Goal: Task Accomplishment & Management: Use online tool/utility

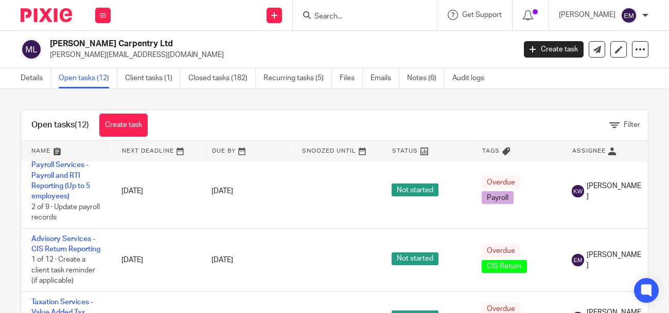
scroll to position [621, 0]
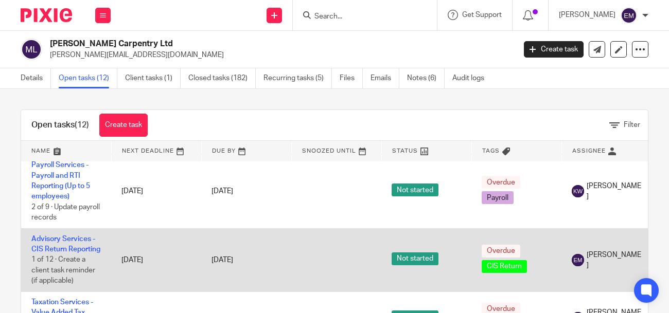
click at [59, 233] on td "Advisory Services - CIS Return Reporting 1 of 12 · Create a client task reminde…" at bounding box center [66, 259] width 90 height 63
click at [54, 236] on link "Advisory Services - CIS Return Reporting" at bounding box center [65, 244] width 69 height 17
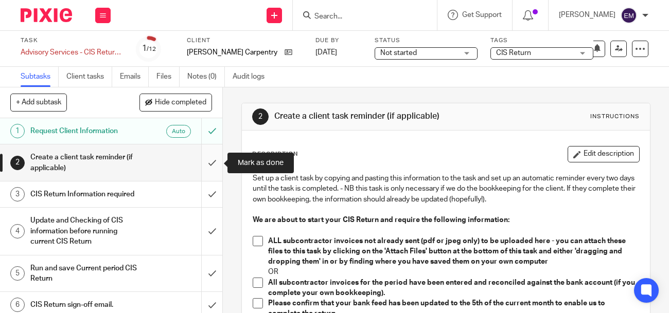
click at [208, 164] on input "submit" at bounding box center [111, 163] width 222 height 37
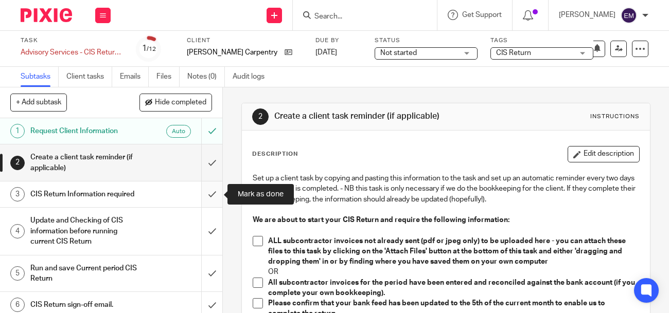
click at [211, 196] on input "submit" at bounding box center [111, 195] width 222 height 26
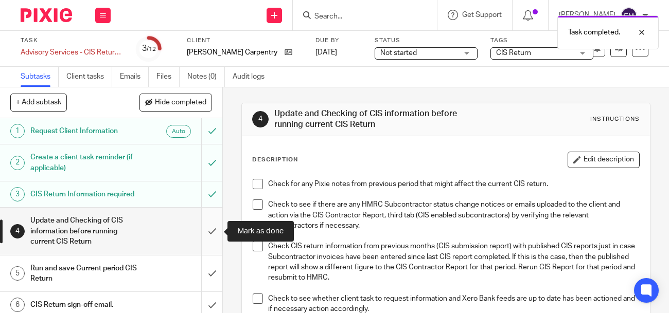
click at [209, 231] on input "submit" at bounding box center [111, 231] width 222 height 47
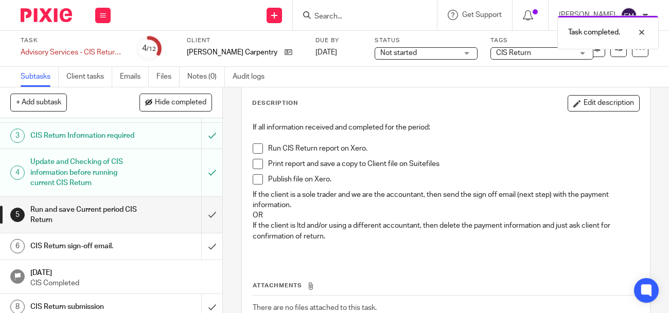
scroll to position [59, 0]
click at [211, 214] on input "submit" at bounding box center [111, 214] width 222 height 37
click at [209, 242] on input "submit" at bounding box center [111, 246] width 222 height 26
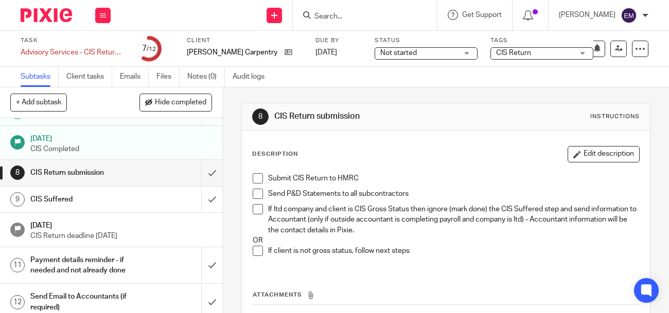
scroll to position [201, 0]
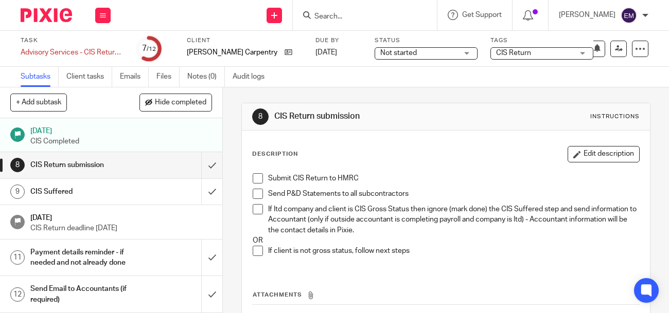
click at [103, 255] on h1 "Payment details reminder - if needed and not already done" at bounding box center [83, 258] width 107 height 26
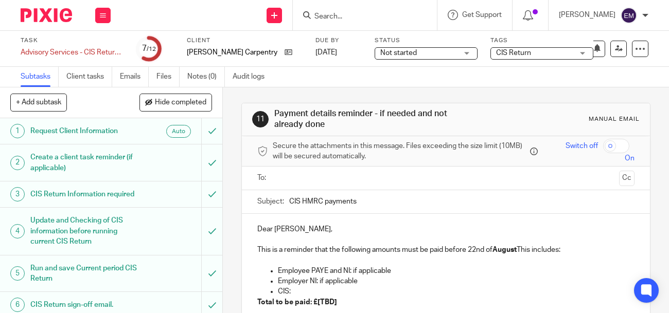
click at [301, 172] on input "text" at bounding box center [445, 178] width 338 height 12
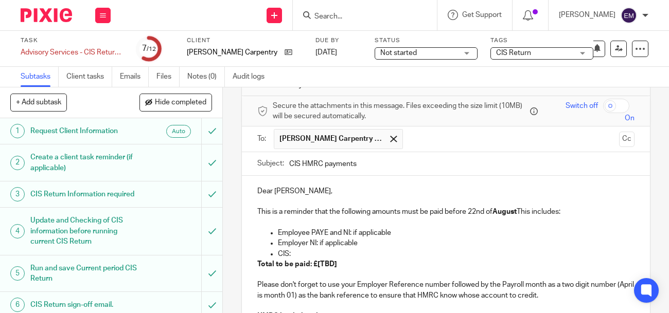
scroll to position [72, 0]
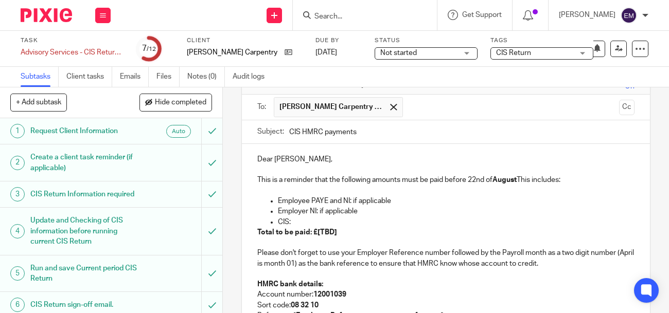
click at [318, 219] on p "CIS:" at bounding box center [456, 222] width 356 height 10
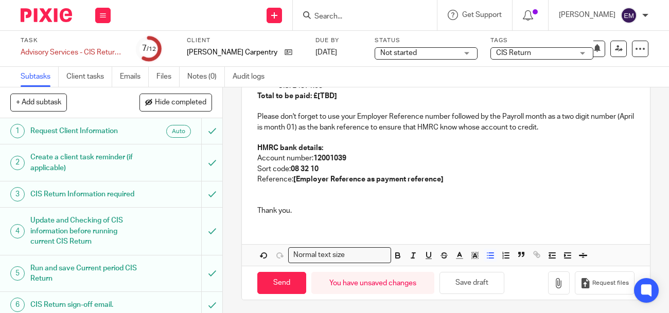
scroll to position [211, 0]
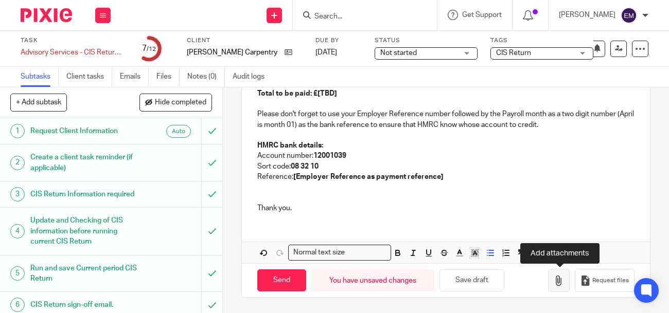
click at [566, 286] on button "button" at bounding box center [559, 280] width 22 height 23
click at [552, 274] on button "button" at bounding box center [559, 280] width 22 height 23
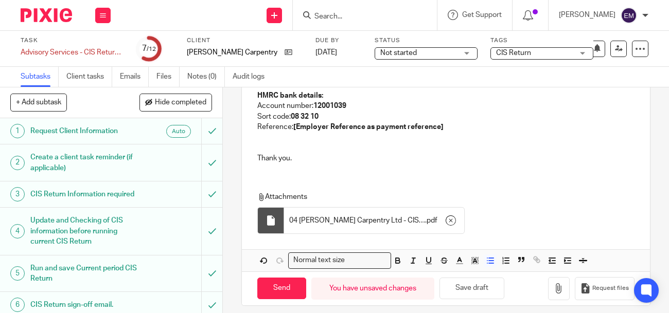
scroll to position [269, 0]
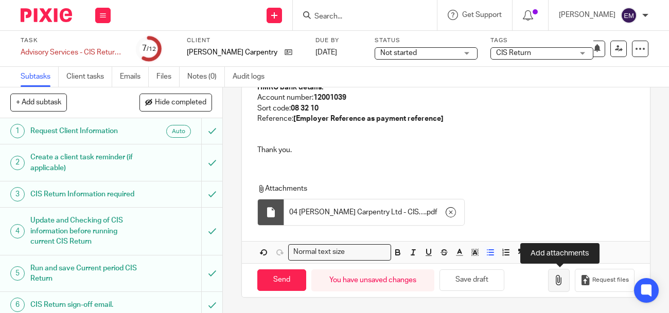
click at [562, 287] on button "button" at bounding box center [559, 280] width 22 height 23
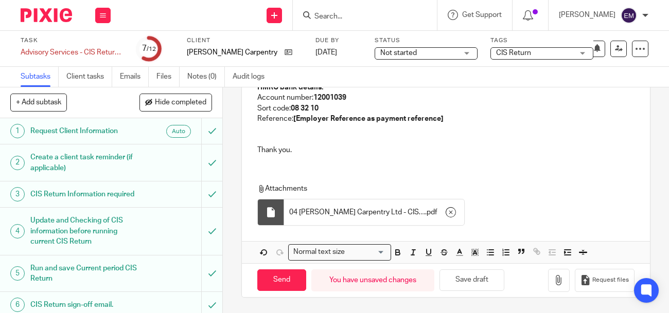
click at [530, 146] on p "Thank you." at bounding box center [445, 150] width 376 height 10
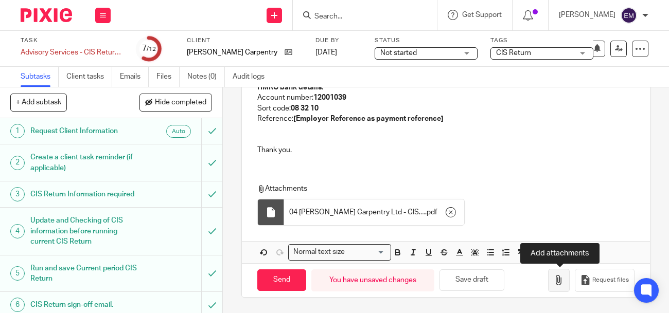
click at [558, 284] on icon "button" at bounding box center [558, 280] width 10 height 10
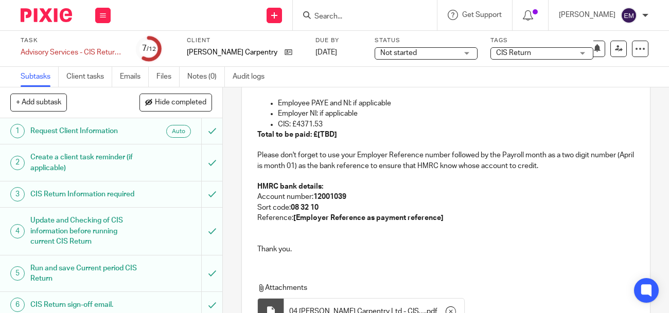
scroll to position [192, 0]
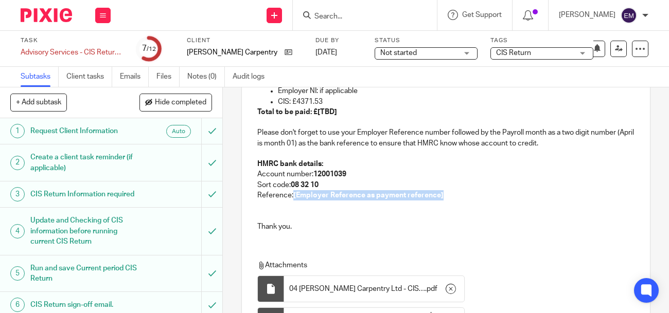
drag, startPoint x: 443, startPoint y: 195, endPoint x: 294, endPoint y: 197, distance: 148.6
click at [294, 197] on p "Reference: [Employer Reference as payment reference]" at bounding box center [445, 195] width 376 height 10
click at [402, 220] on p at bounding box center [445, 211] width 376 height 21
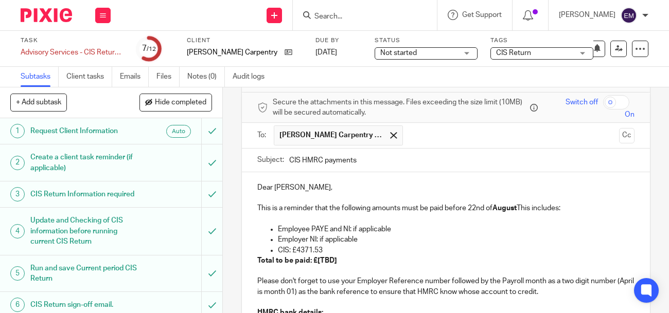
scroll to position [0, 0]
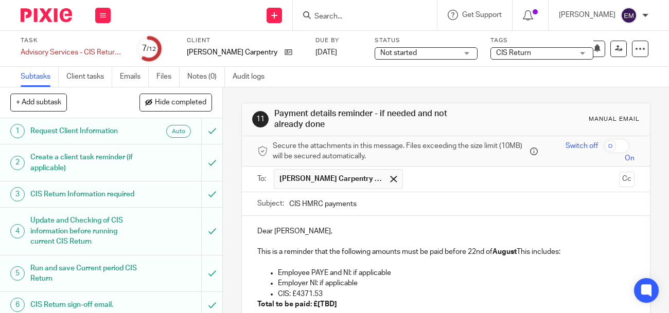
click at [418, 241] on p at bounding box center [445, 242] width 376 height 10
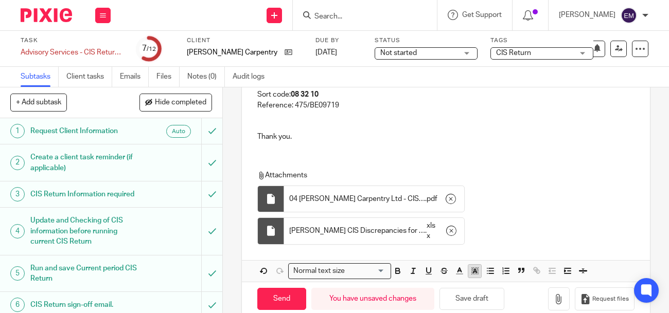
scroll to position [332, 0]
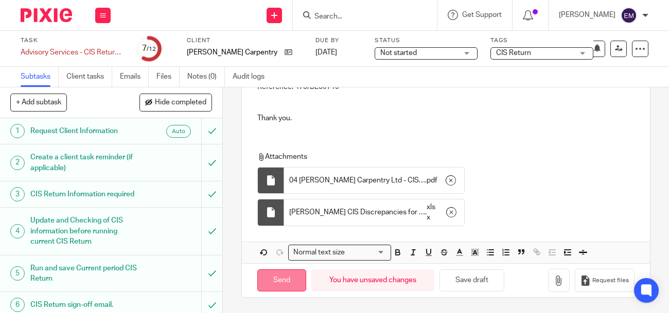
click at [283, 284] on input "Send" at bounding box center [281, 280] width 49 height 22
type input "Sent"
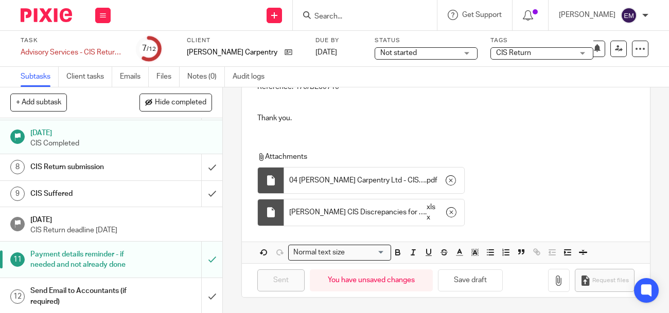
scroll to position [201, 0]
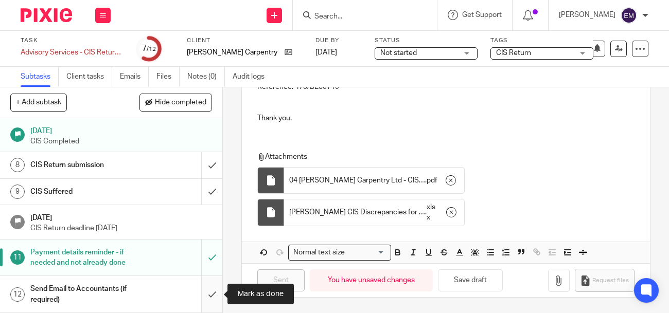
click at [212, 295] on input "submit" at bounding box center [111, 294] width 222 height 37
